Goal: Transaction & Acquisition: Purchase product/service

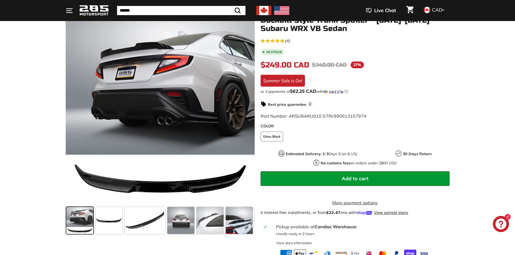
scroll to position [81, 0]
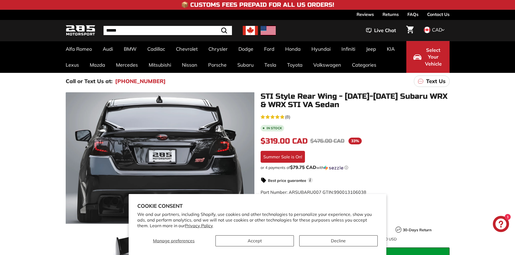
click at [248, 29] on img at bounding box center [250, 30] width 15 height 9
click at [251, 32] on img at bounding box center [250, 30] width 15 height 9
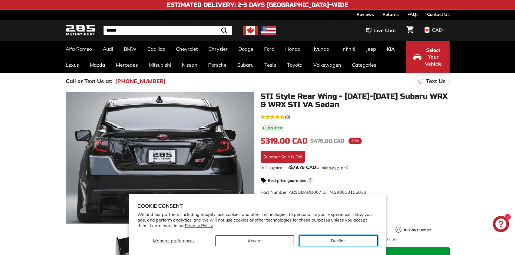
click at [327, 241] on button "Decline" at bounding box center [338, 241] width 78 height 11
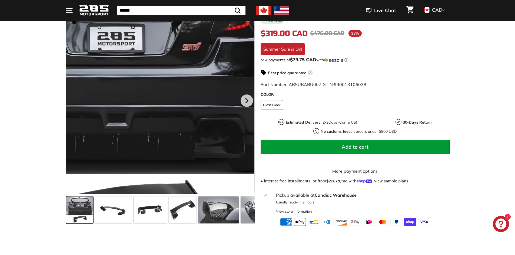
scroll to position [108, 0]
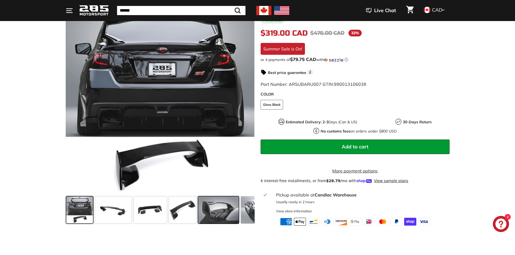
click at [219, 210] on span at bounding box center [218, 210] width 41 height 27
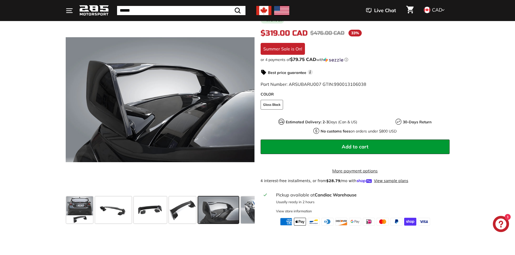
click at [259, 10] on img at bounding box center [263, 10] width 15 height 9
click at [174, 214] on span at bounding box center [182, 210] width 27 height 27
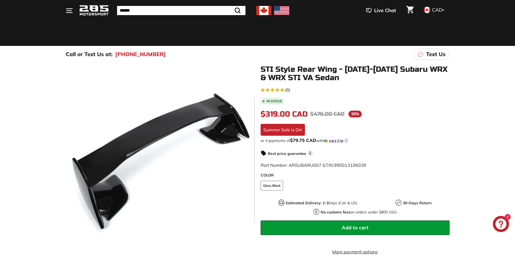
scroll to position [81, 0]
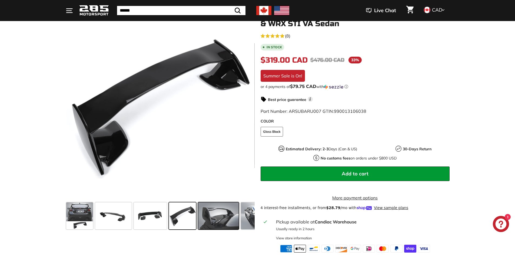
click at [228, 208] on span at bounding box center [218, 216] width 41 height 27
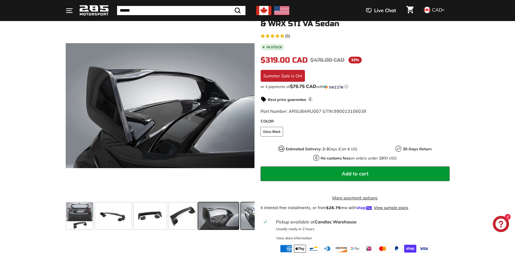
click at [246, 214] on span at bounding box center [261, 216] width 41 height 27
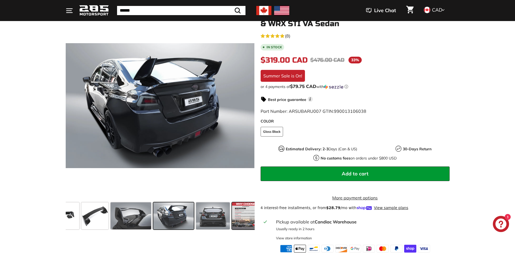
scroll to position [0, 93]
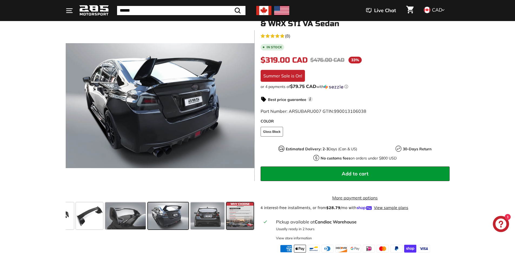
click at [239, 213] on span at bounding box center [240, 216] width 27 height 27
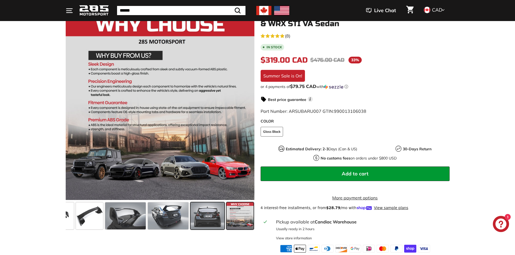
click at [200, 215] on span at bounding box center [208, 216] width 34 height 27
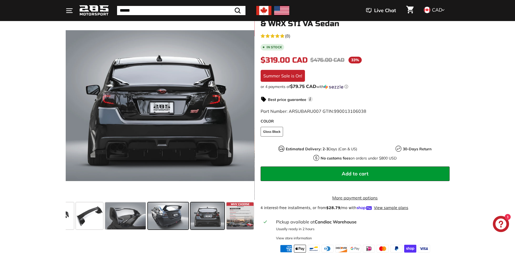
click at [180, 215] on span at bounding box center [168, 216] width 41 height 27
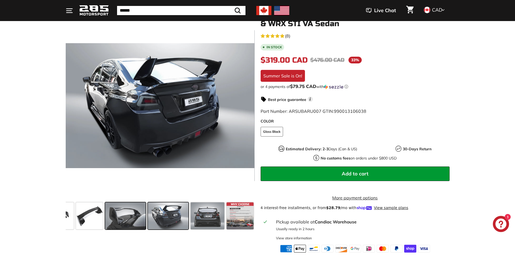
click at [133, 214] on span at bounding box center [125, 216] width 41 height 27
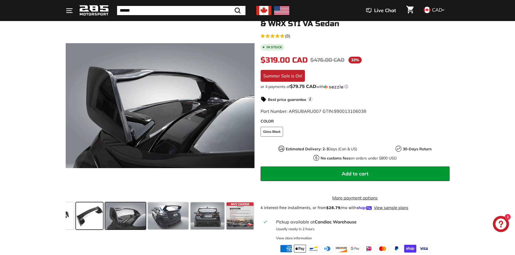
click at [99, 214] on span at bounding box center [89, 216] width 27 height 27
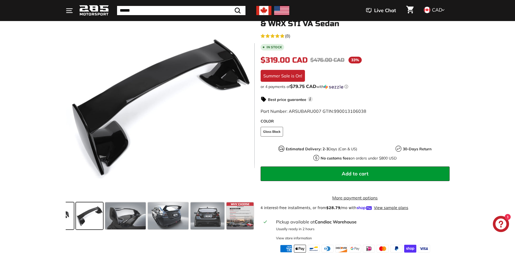
click at [71, 214] on span at bounding box center [57, 216] width 33 height 27
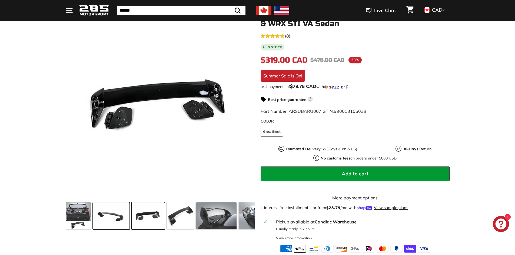
scroll to position [0, 0]
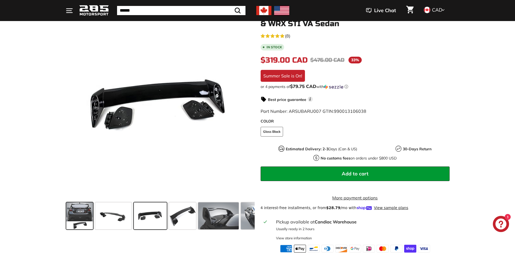
click at [69, 212] on span at bounding box center [79, 216] width 27 height 27
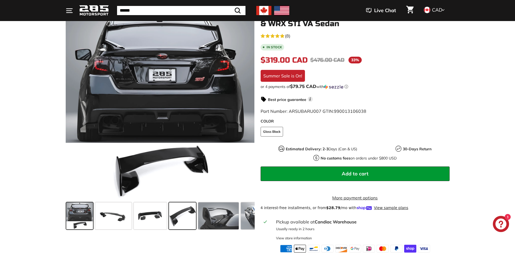
click at [187, 220] on span at bounding box center [182, 216] width 27 height 27
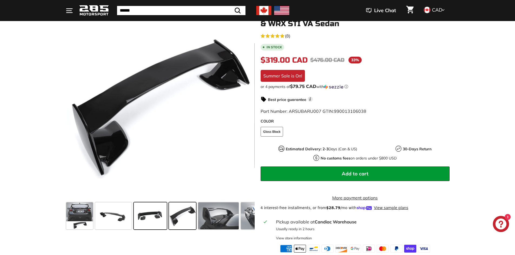
drag, startPoint x: 148, startPoint y: 218, endPoint x: 125, endPoint y: 218, distance: 23.0
click at [147, 218] on span at bounding box center [150, 216] width 33 height 27
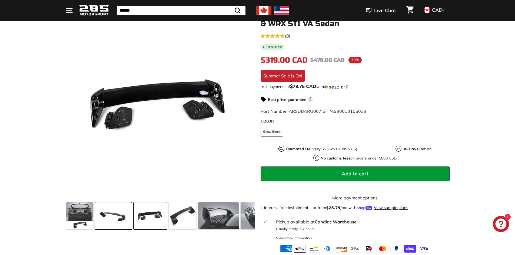
click at [124, 218] on span at bounding box center [113, 216] width 36 height 27
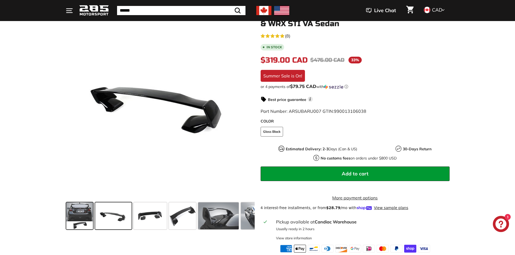
click at [87, 218] on span at bounding box center [79, 216] width 27 height 27
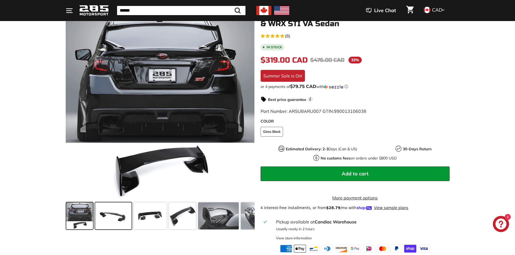
click at [127, 218] on span at bounding box center [113, 216] width 36 height 27
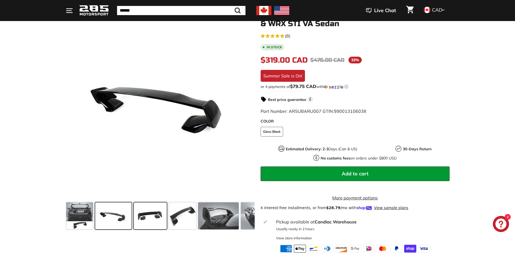
click at [160, 218] on span at bounding box center [150, 216] width 33 height 27
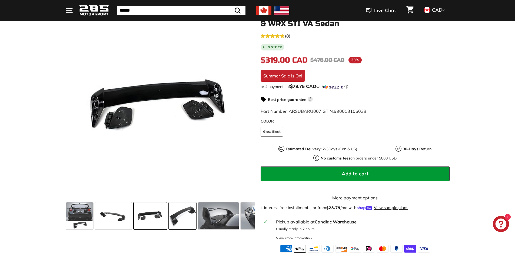
click at [181, 216] on span at bounding box center [182, 216] width 27 height 27
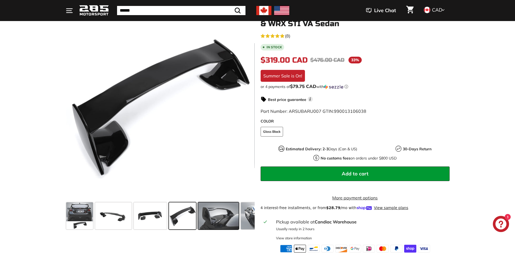
click at [212, 215] on span at bounding box center [218, 216] width 41 height 27
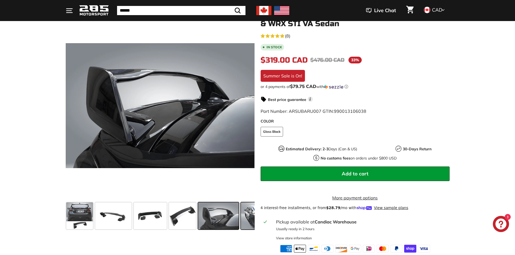
click at [249, 216] on span at bounding box center [261, 216] width 41 height 27
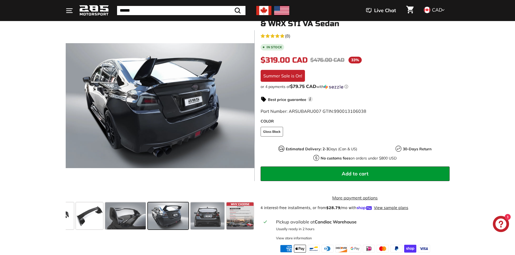
scroll to position [135, 0]
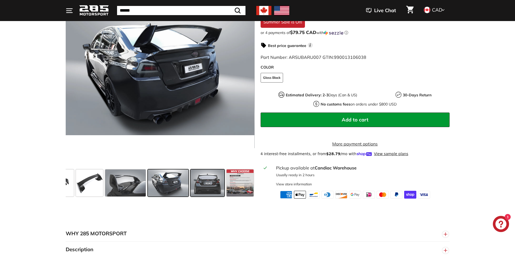
click at [224, 189] on span at bounding box center [208, 183] width 34 height 27
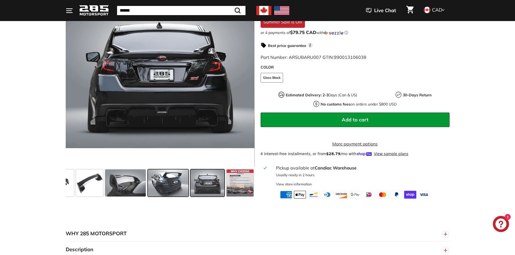
click at [175, 190] on span at bounding box center [168, 183] width 41 height 27
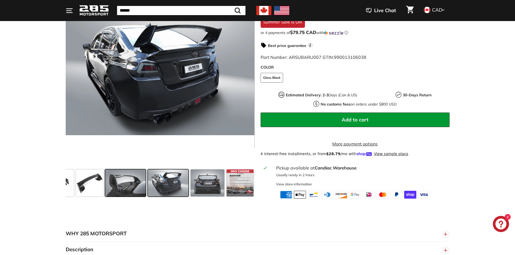
click at [138, 189] on span at bounding box center [125, 183] width 41 height 27
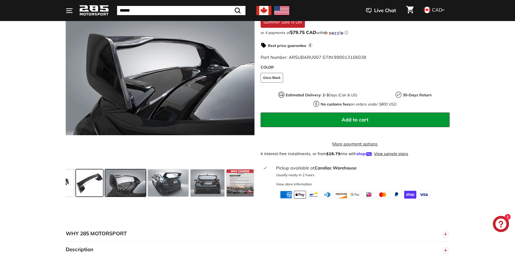
click at [96, 189] on span at bounding box center [89, 183] width 27 height 27
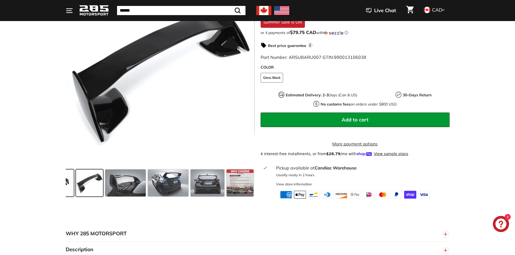
click at [69, 189] on span at bounding box center [57, 183] width 33 height 27
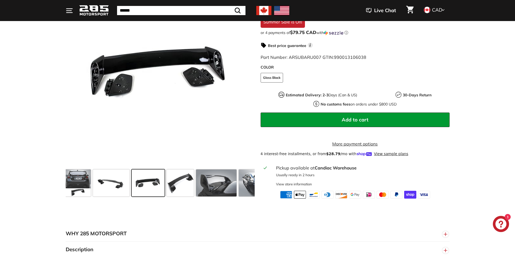
scroll to position [0, 0]
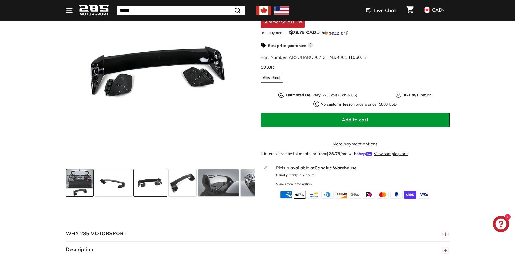
click at [71, 188] on span at bounding box center [79, 183] width 27 height 27
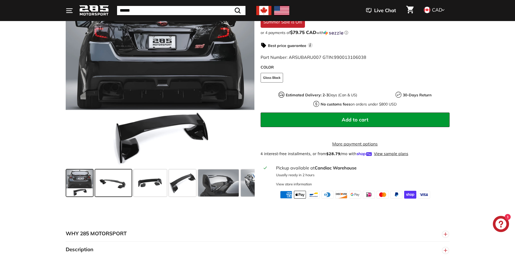
click at [127, 188] on span at bounding box center [113, 183] width 36 height 27
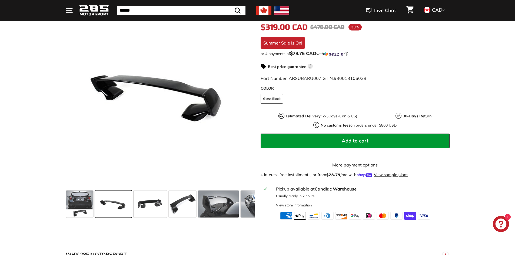
scroll to position [162, 0]
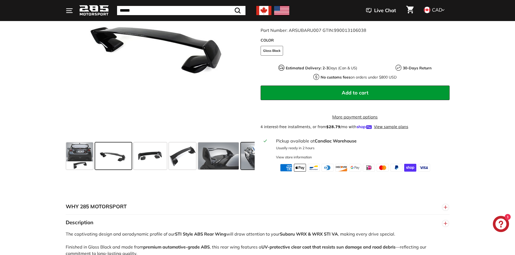
click at [251, 161] on span at bounding box center [261, 156] width 41 height 27
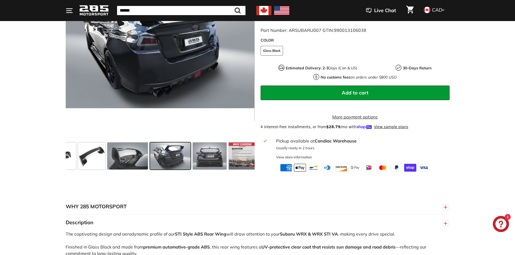
scroll to position [0, 93]
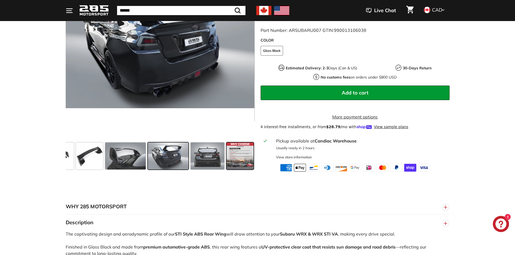
click at [249, 162] on span at bounding box center [240, 156] width 27 height 27
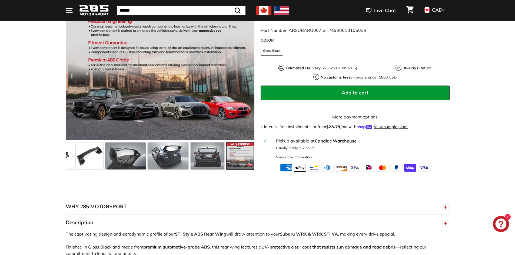
click at [249, 162] on span at bounding box center [240, 156] width 27 height 27
click at [213, 165] on span at bounding box center [208, 156] width 34 height 27
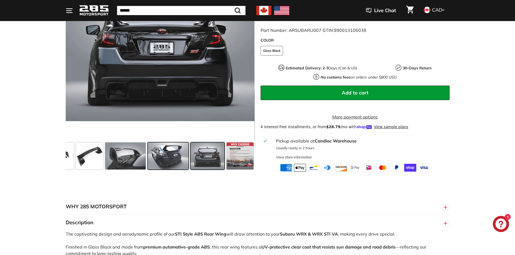
click at [168, 165] on span at bounding box center [168, 156] width 41 height 27
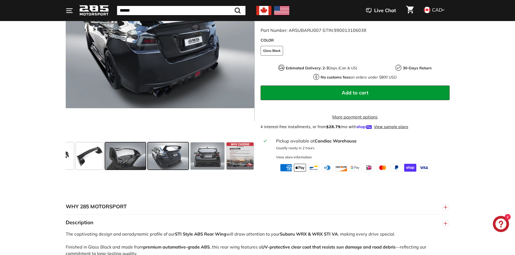
click at [123, 166] on span at bounding box center [125, 156] width 41 height 27
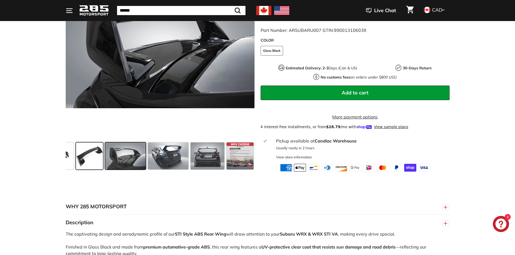
click at [95, 166] on span at bounding box center [89, 156] width 27 height 27
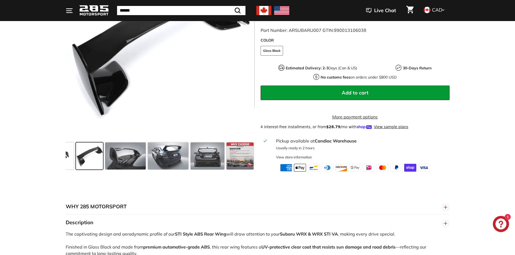
click at [76, 167] on span at bounding box center [89, 156] width 27 height 27
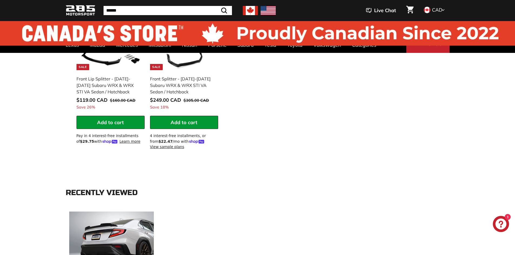
scroll to position [0, 0]
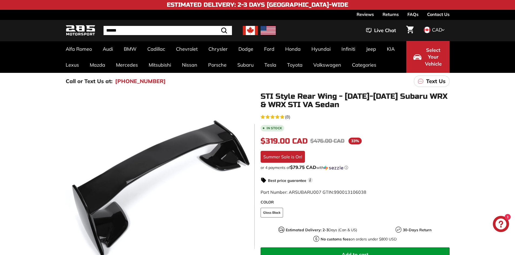
click at [361, 0] on div "Pause slideshow Play slideshow 📦 Customs Fees Prepaid for All US Orders! 📦 Cust…" at bounding box center [258, 5] width 384 height 10
